Goal: Task Accomplishment & Management: Use online tool/utility

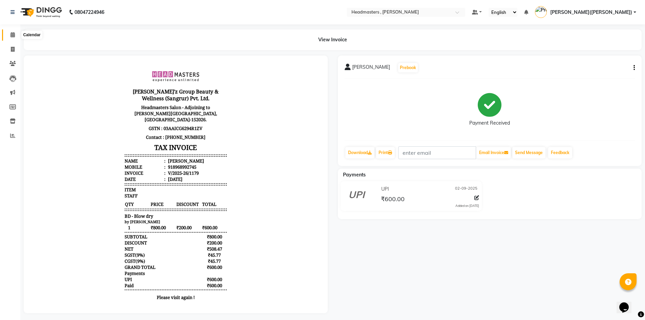
click at [13, 36] on icon at bounding box center [12, 34] width 4 height 5
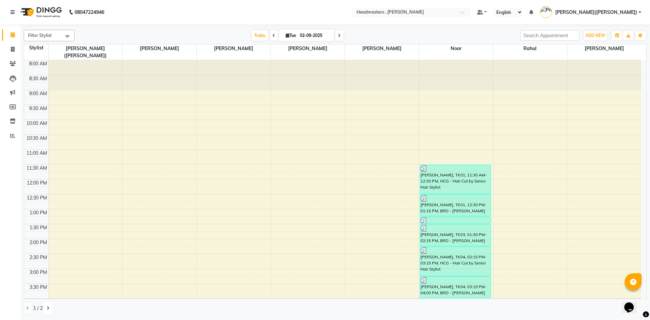
click at [49, 310] on button at bounding box center [48, 308] width 8 height 12
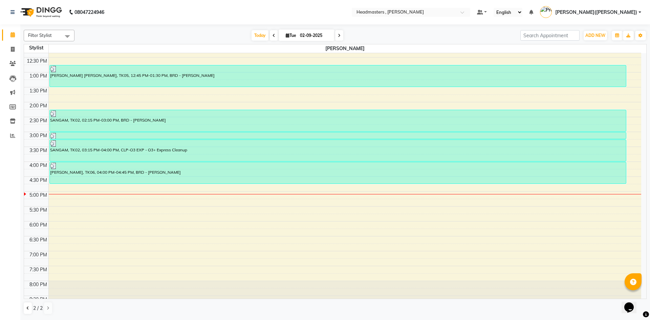
scroll to position [140, 0]
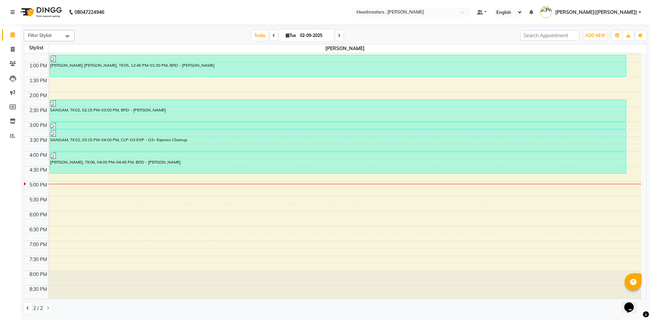
click at [69, 177] on div "8:00 AM 8:30 AM 9:00 AM 9:30 AM 10:00 AM 10:30 AM 11:00 AM 11:30 AM 12:00 PM 12…" at bounding box center [332, 106] width 617 height 387
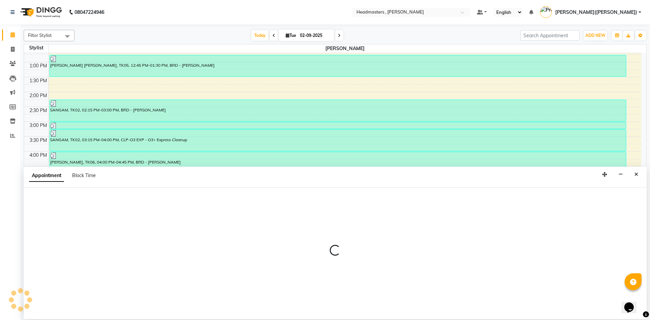
select select "85124"
select select "tentative"
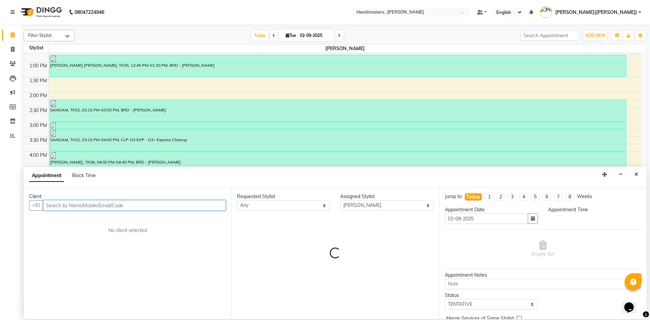
select select "1005"
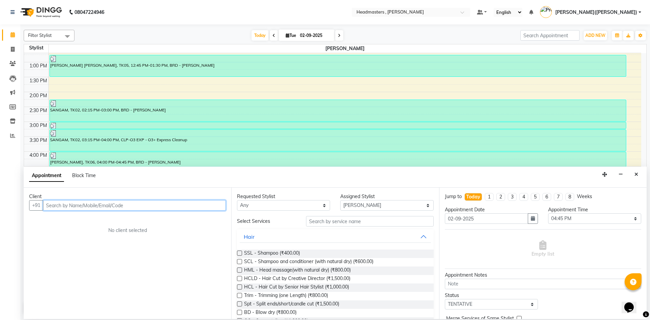
click at [69, 205] on input "text" at bounding box center [134, 205] width 183 height 10
paste input "6283303753"
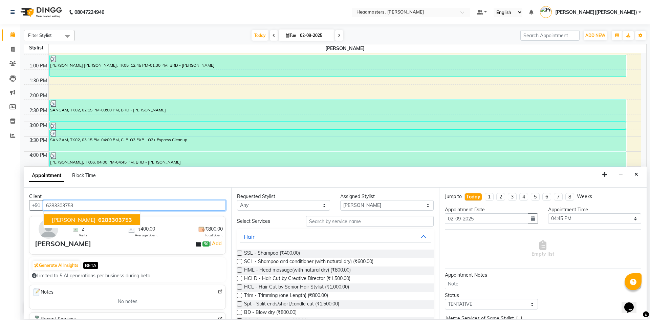
type input "6283303753"
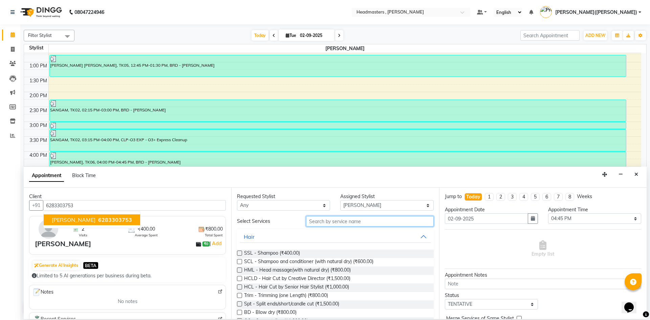
click at [335, 219] on input "text" at bounding box center [370, 221] width 128 height 10
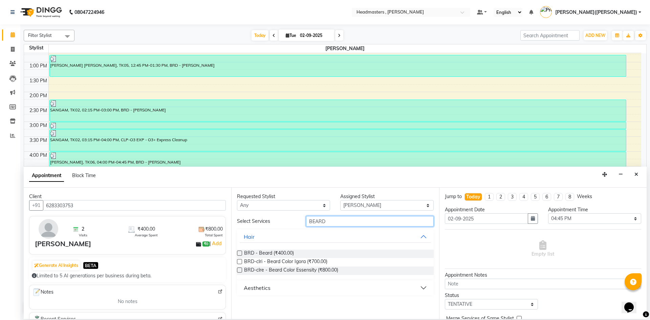
type input "BEARD"
click at [240, 253] on label at bounding box center [239, 253] width 5 height 5
click at [240, 253] on input "checkbox" at bounding box center [239, 254] width 4 height 4
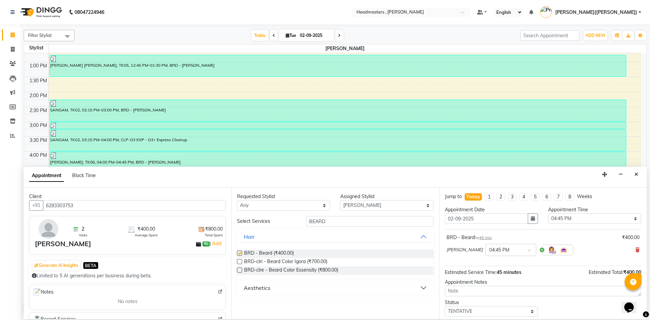
checkbox input "false"
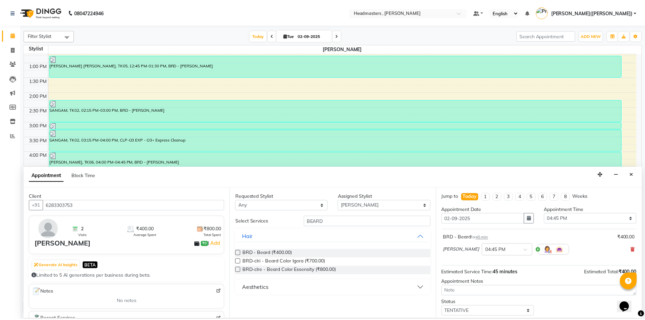
scroll to position [29, 0]
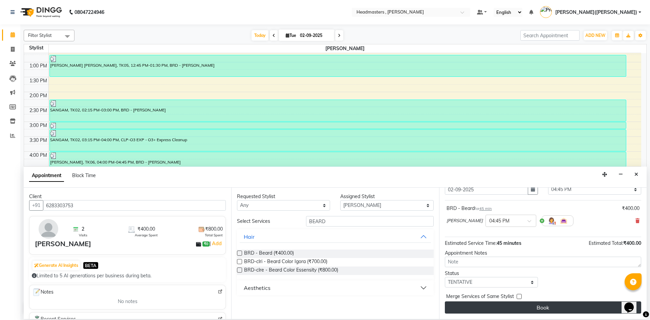
click at [552, 306] on button "Book" at bounding box center [543, 307] width 196 height 12
click at [552, 306] on div "Book" at bounding box center [543, 307] width 196 height 12
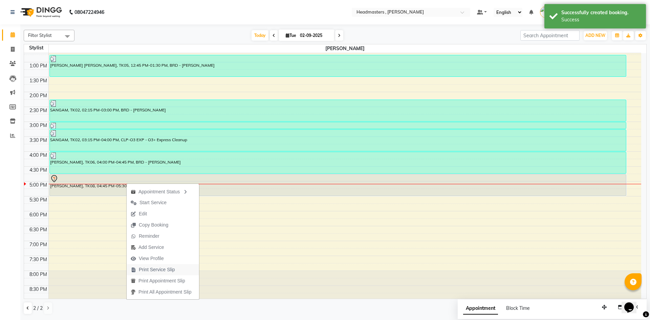
click at [161, 268] on span "Print Service Slip" at bounding box center [157, 269] width 36 height 7
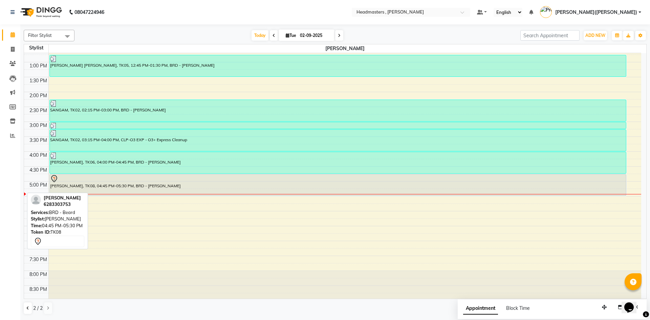
click at [122, 187] on div "[PERSON_NAME], TK08, 04:45 PM-05:30 PM, BRD - [PERSON_NAME]" at bounding box center [338, 184] width 577 height 21
select select "7"
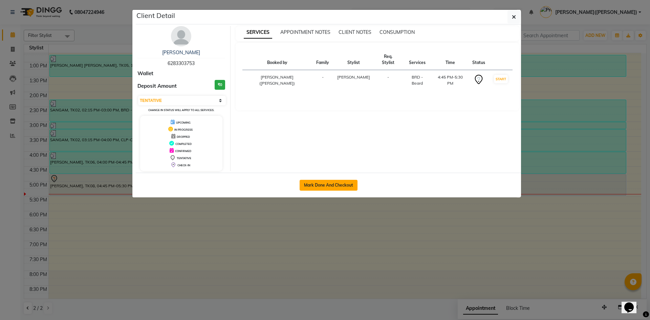
click at [330, 182] on button "Mark Done And Checkout" at bounding box center [329, 185] width 58 height 11
select select "service"
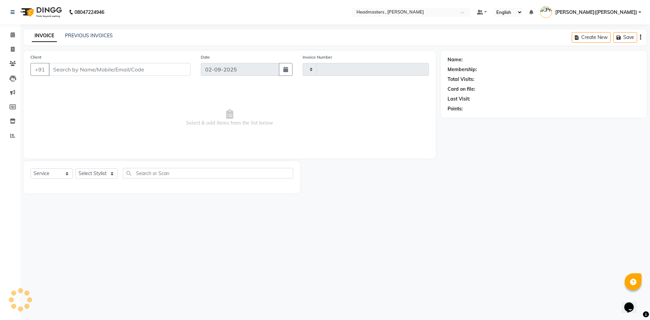
type input "1180"
select select "8566"
type input "6283303753"
select select "85124"
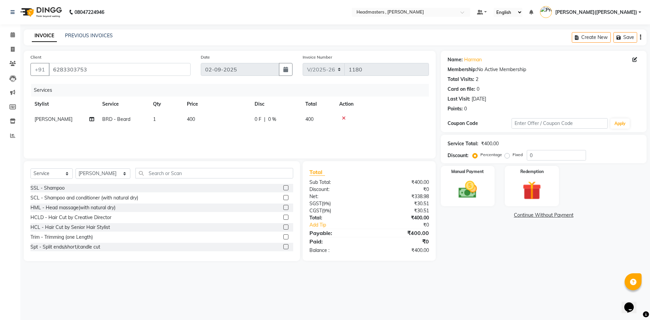
click at [513, 155] on label "Fixed" at bounding box center [518, 155] width 10 height 6
click at [508, 155] on input "Fixed" at bounding box center [508, 154] width 5 height 5
radio input "true"
click at [536, 154] on input "0" at bounding box center [556, 155] width 59 height 10
type input "0200"
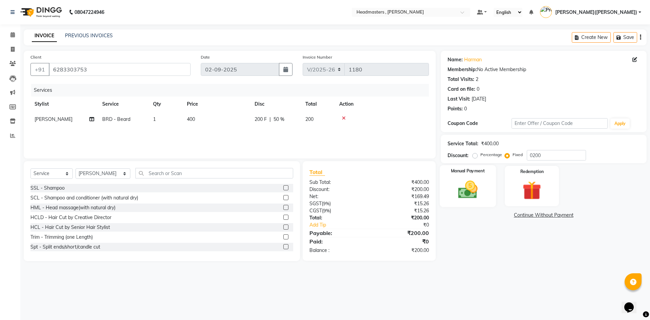
click at [457, 184] on img at bounding box center [467, 189] width 31 height 22
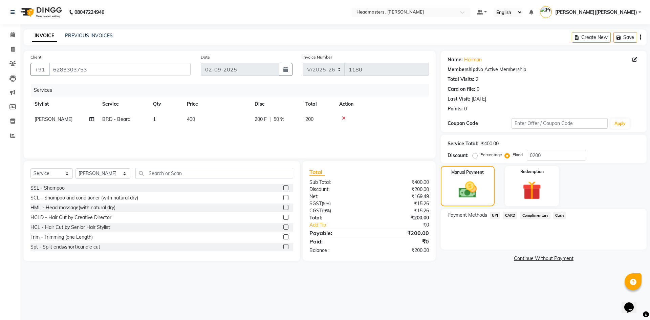
click at [558, 216] on span "Cash" at bounding box center [559, 216] width 13 height 8
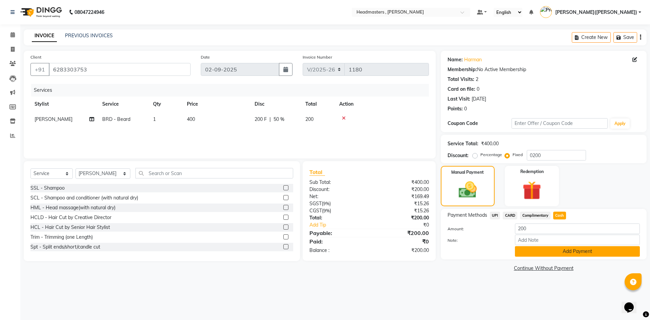
click at [559, 251] on button "Add Payment" at bounding box center [577, 251] width 125 height 10
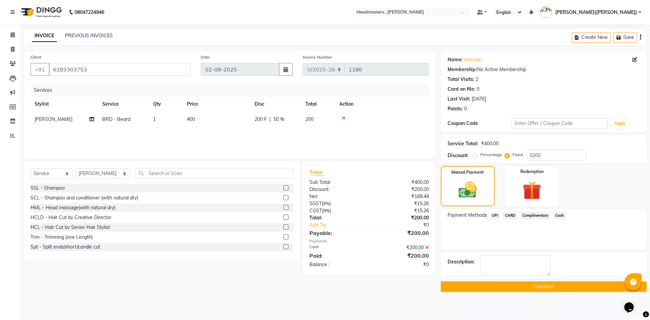
click at [545, 289] on button "Checkout" at bounding box center [544, 286] width 206 height 10
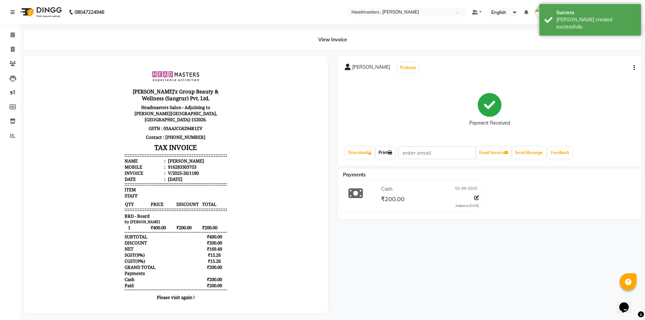
click at [382, 151] on link "Print" at bounding box center [385, 153] width 19 height 12
